Goal: Entertainment & Leisure: Consume media (video, audio)

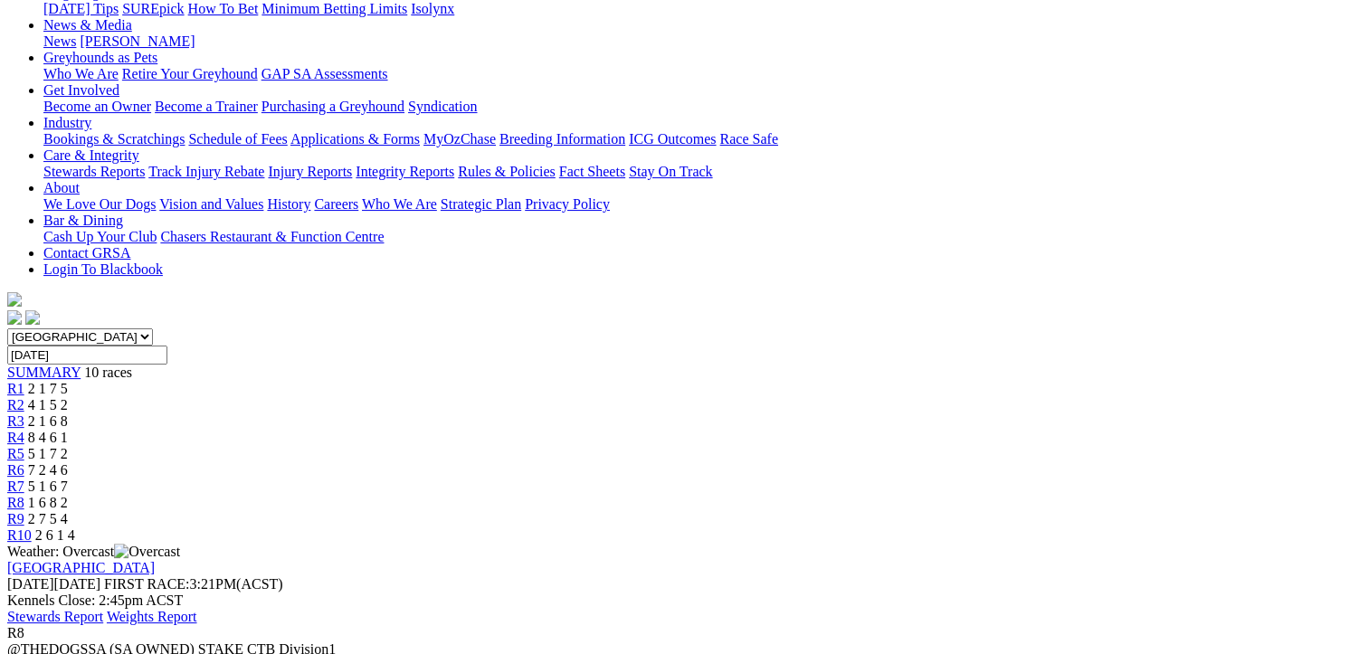
scroll to position [362, 0]
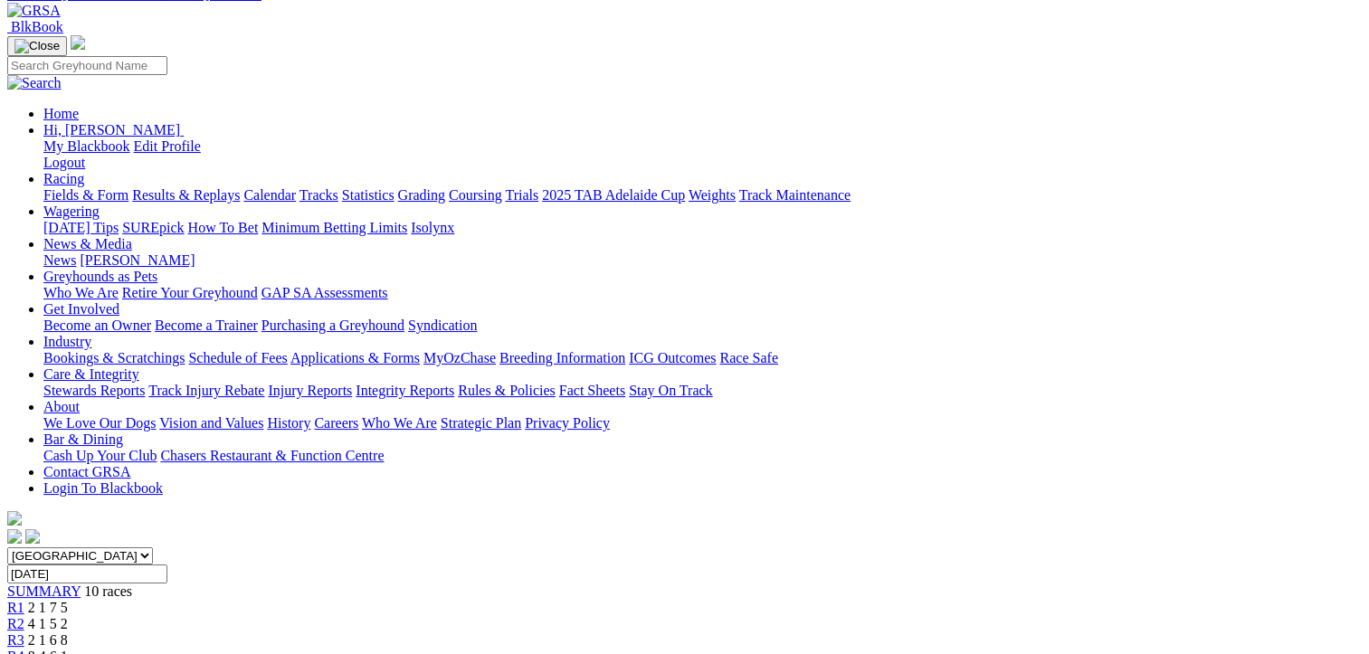
scroll to position [0, 0]
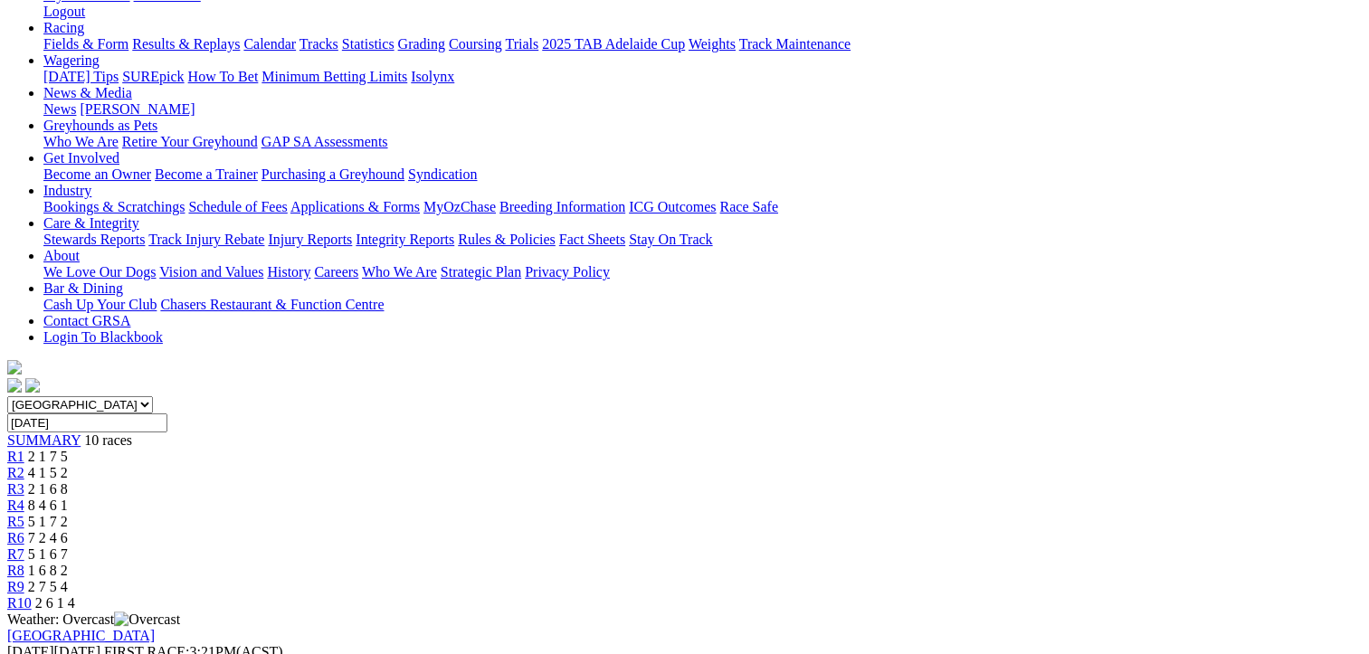
scroll to position [362, 0]
